Goal: Communication & Community: Answer question/provide support

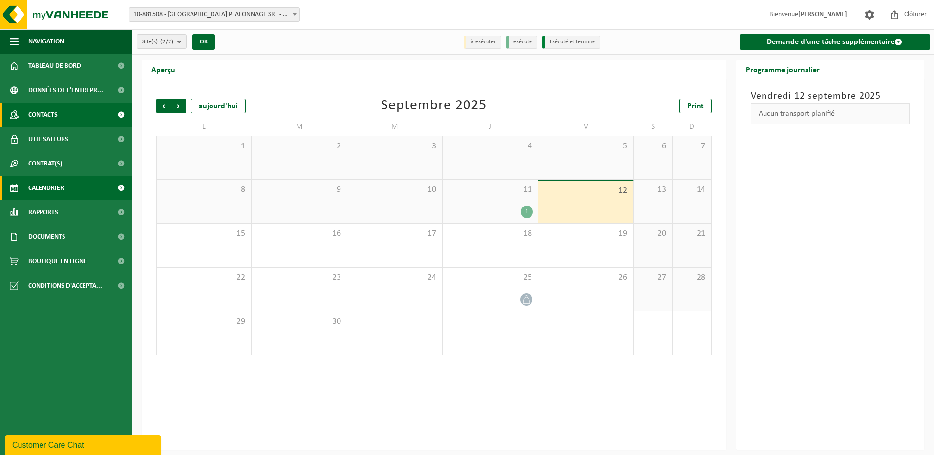
click at [67, 118] on link "Contacts" at bounding box center [66, 115] width 132 height 24
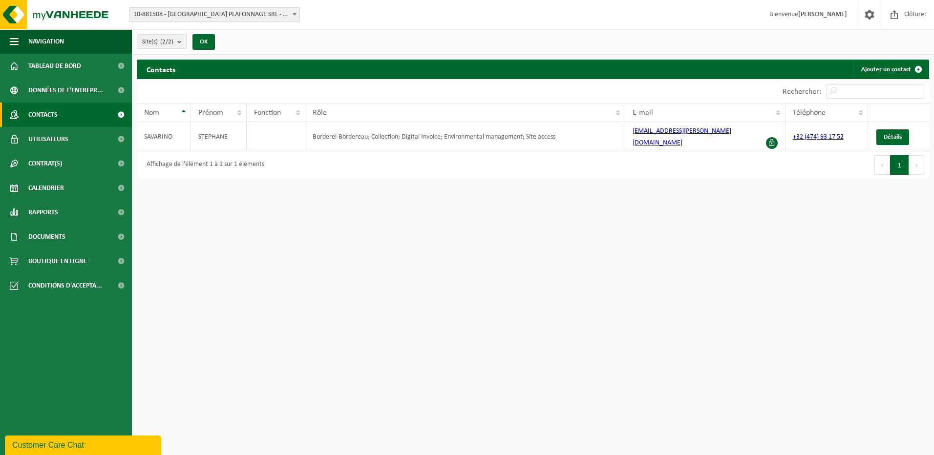
click at [77, 445] on div "Customer Care Chat" at bounding box center [83, 446] width 142 height 12
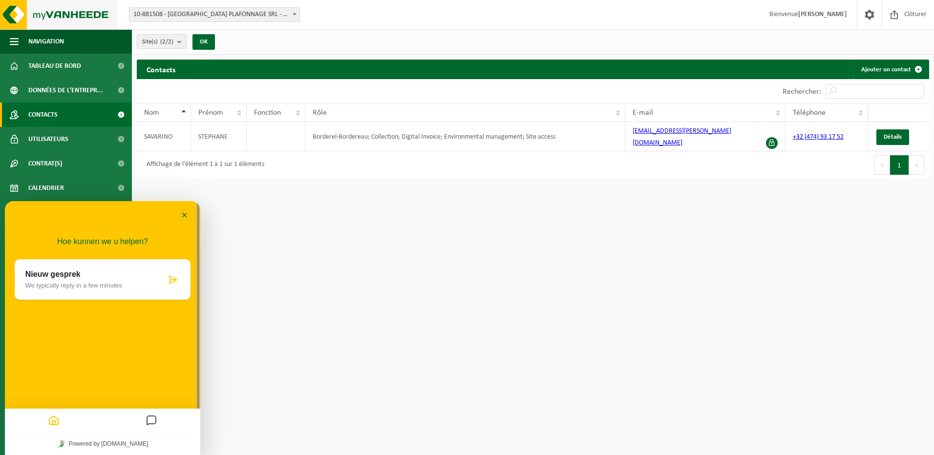
click at [7, 16] on img at bounding box center [58, 14] width 117 height 29
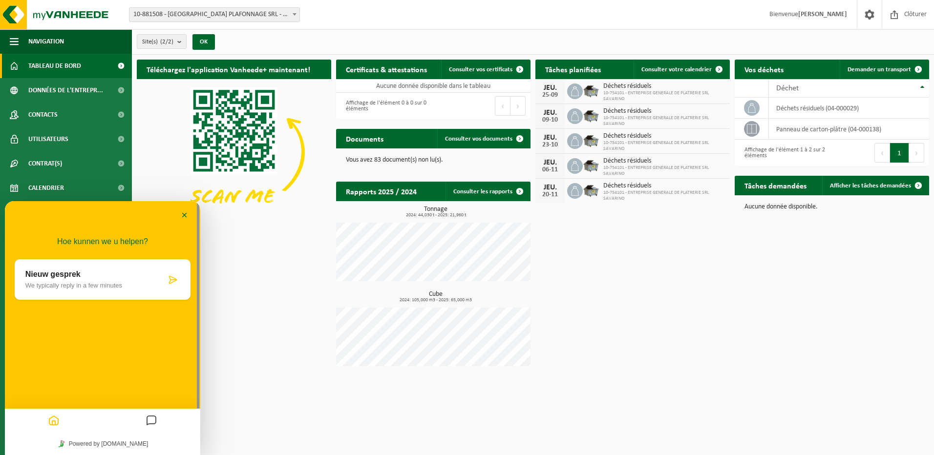
click at [56, 274] on p "Nieuw gesprek" at bounding box center [95, 274] width 141 height 9
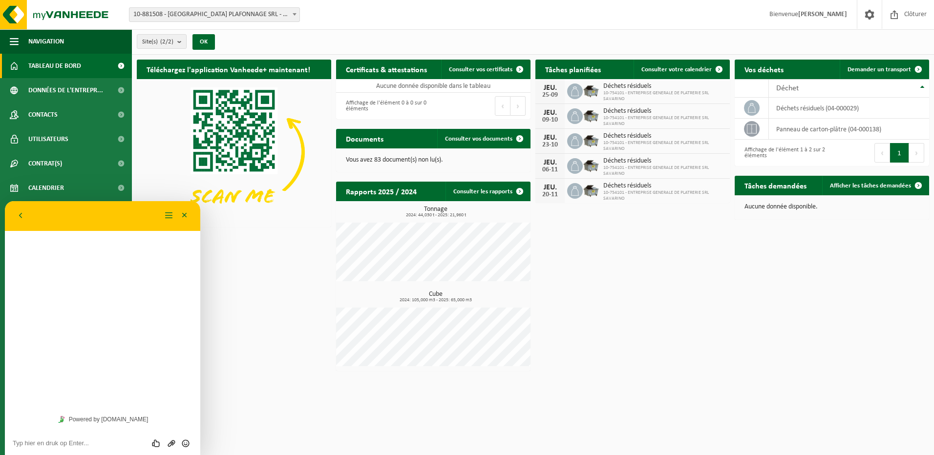
click at [85, 447] on textarea at bounding box center [103, 444] width 180 height 8
type textarea "Bonjour, il y avait un passage de prévu [DATE] et personne n'est venu...la benn…"
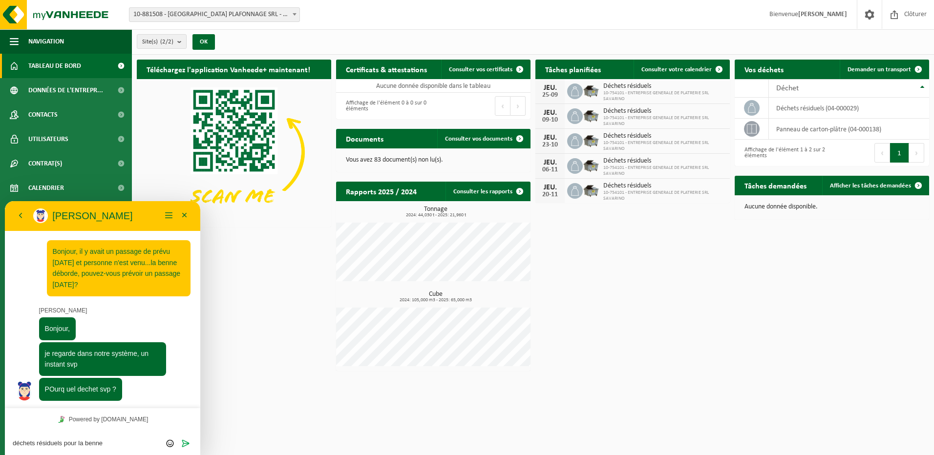
type textarea "déchets résiduels pour la benne"
click at [610, 88] on span "Déchets résiduels" at bounding box center [665, 87] width 122 height 8
click at [573, 89] on icon at bounding box center [575, 91] width 10 height 10
click at [673, 60] on link "Consulter votre calendrier" at bounding box center [681, 70] width 95 height 20
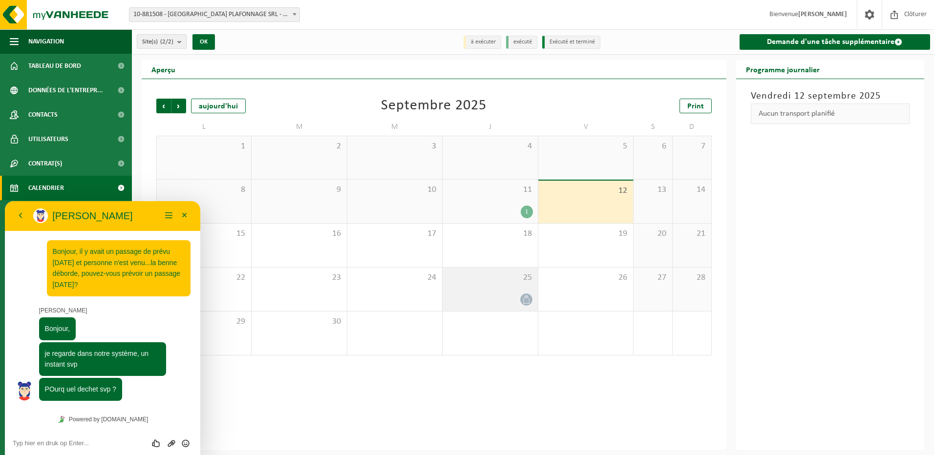
click at [521, 305] on div at bounding box center [490, 299] width 85 height 13
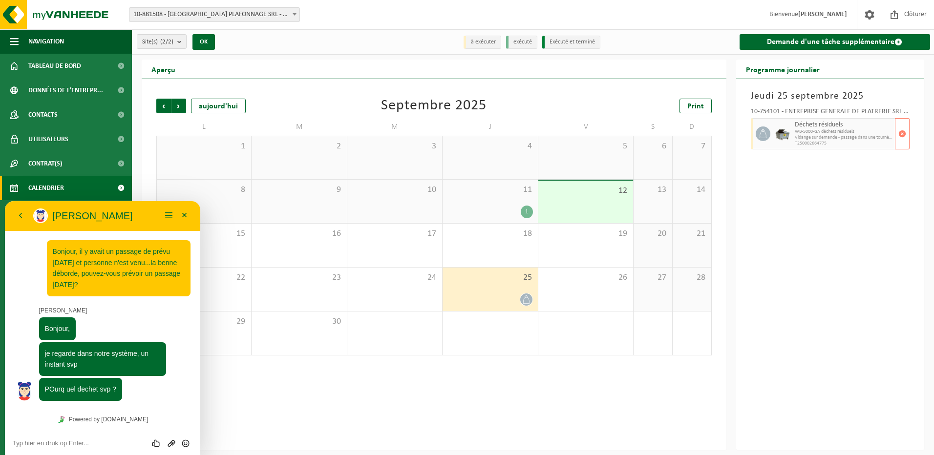
click at [767, 137] on icon at bounding box center [763, 134] width 9 height 9
click at [105, 442] on textarea at bounding box center [103, 444] width 180 height 8
click at [112, 426] on link "Powered by [DOMAIN_NAME]" at bounding box center [102, 419] width 97 height 13
click at [109, 442] on textarea at bounding box center [103, 444] width 180 height 8
type textarea "Déchets résiduels pour le passage prévu hier comme au calendrier"
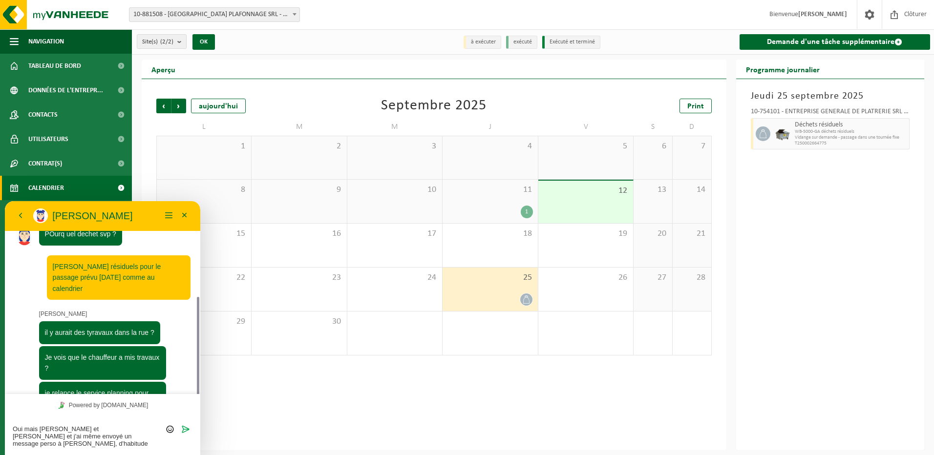
scroll to position [163, 0]
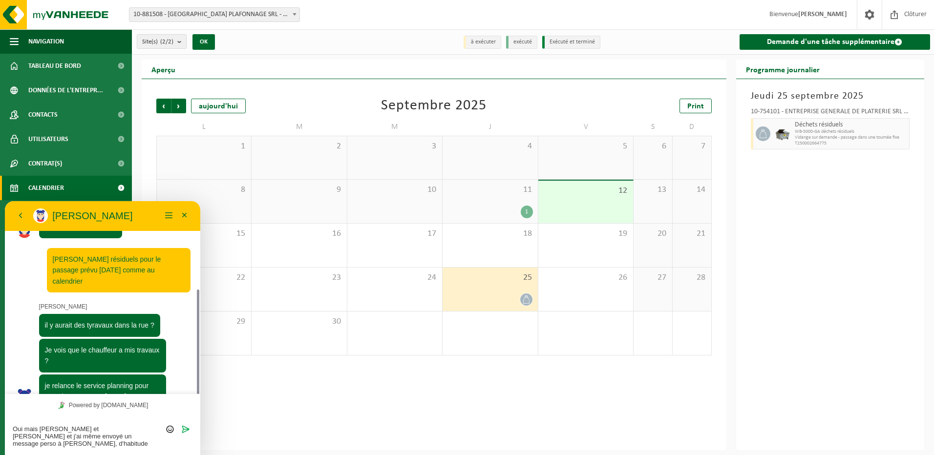
click at [17, 444] on textarea "Oui mais Dimitri et Yohan le savent et j'ai même envoyé un message perso à Dimi…" at bounding box center [103, 437] width 180 height 22
type textarea "Oui mais Dimitri et Yohan le savent et j'ai même envoyé un message perso à Dimi…"
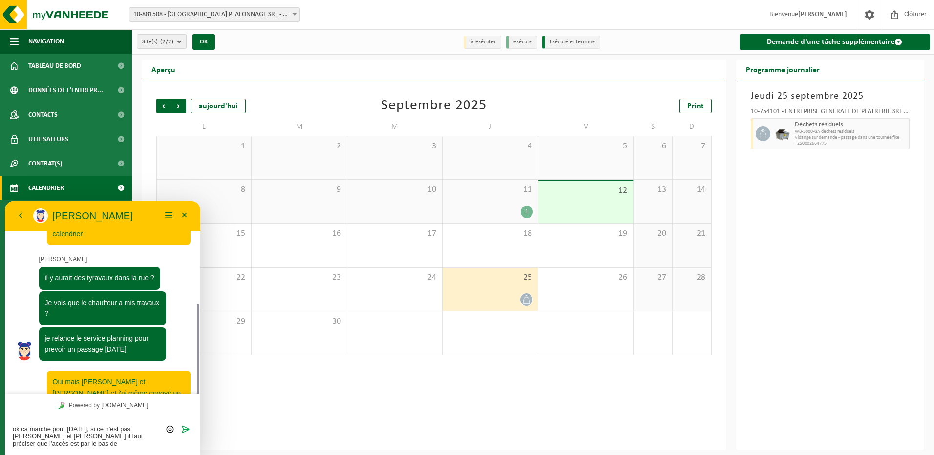
scroll to position [217, 0]
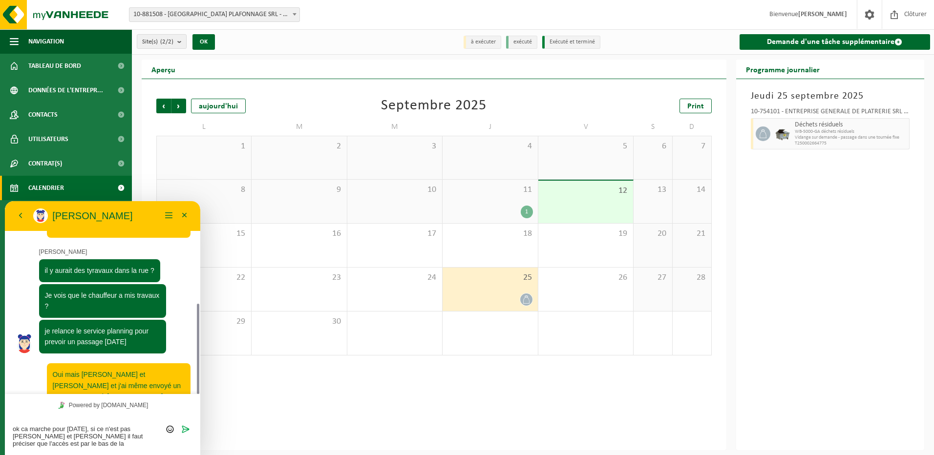
type textarea "ok ca marche pour lundi, si ce n'est pas Dimitri et Yohan il faut préciser que …"
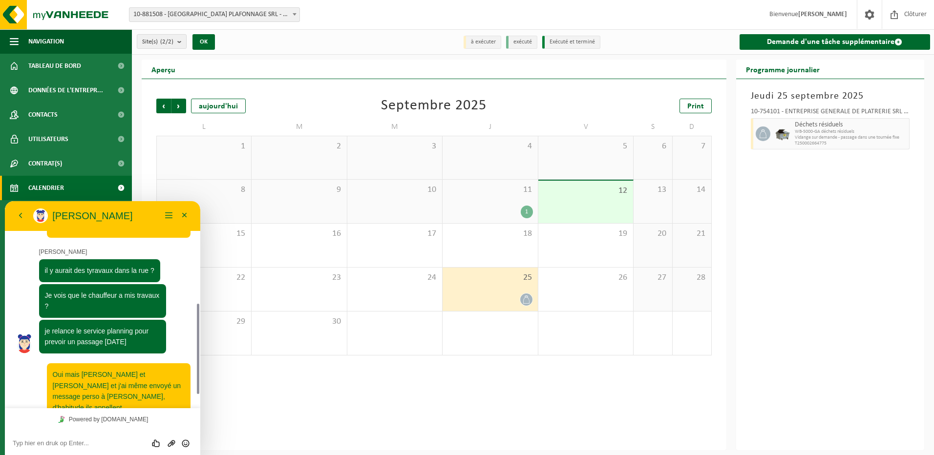
scroll to position [250, 0]
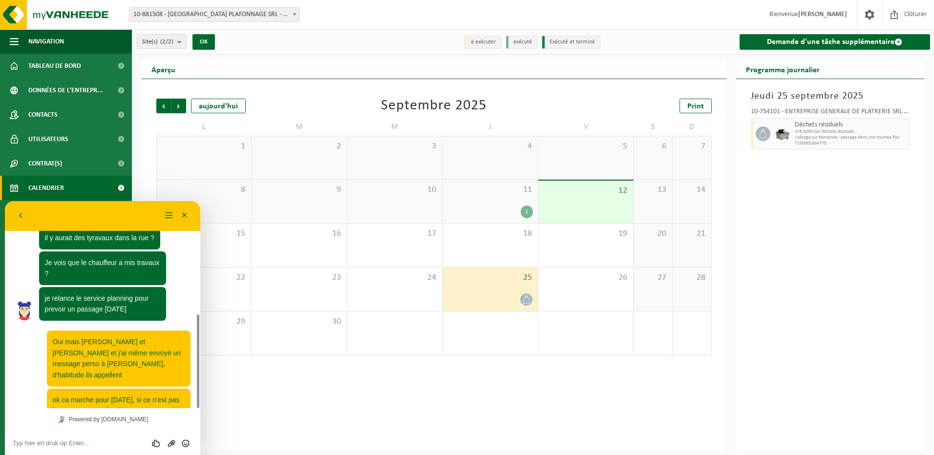
click at [92, 439] on div "Beoordeel deze chat Upload bestand Emoji invoeren" at bounding box center [103, 443] width 180 height 9
click at [92, 449] on div "Beoordeel deze chat Upload bestand Emoji invoeren" at bounding box center [102, 443] width 195 height 24
click at [105, 450] on div "Beoordeel deze chat Upload bestand Emoji invoeren" at bounding box center [102, 443] width 195 height 24
click at [114, 444] on textarea at bounding box center [103, 444] width 180 height 8
type textarea "Merci et bon week-end à vous"
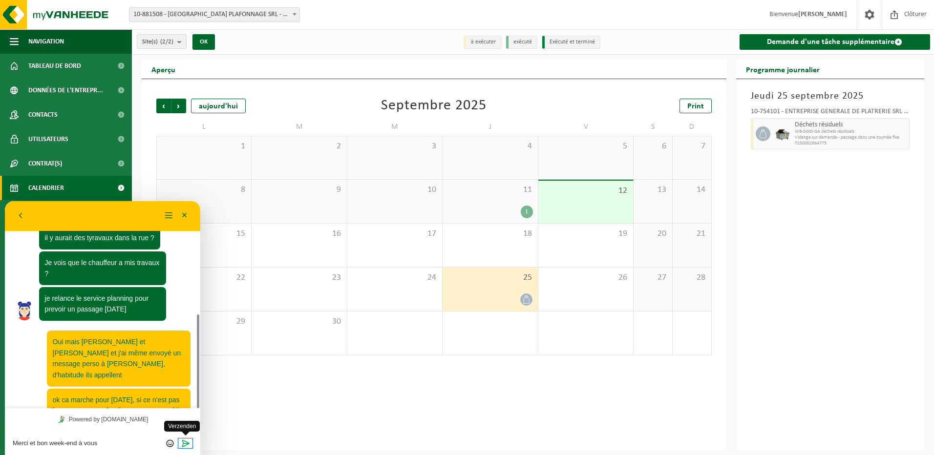
click at [186, 446] on icon "Verzenden" at bounding box center [185, 443] width 9 height 9
